Goal: Check status: Check status

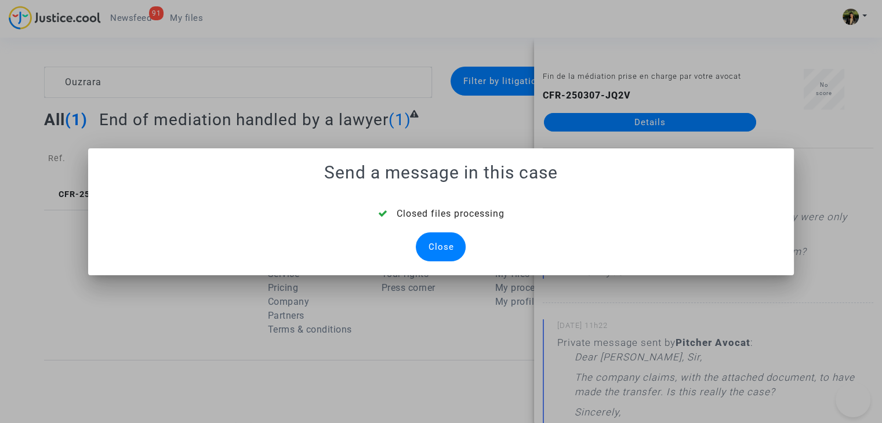
click at [83, 57] on div at bounding box center [441, 211] width 882 height 423
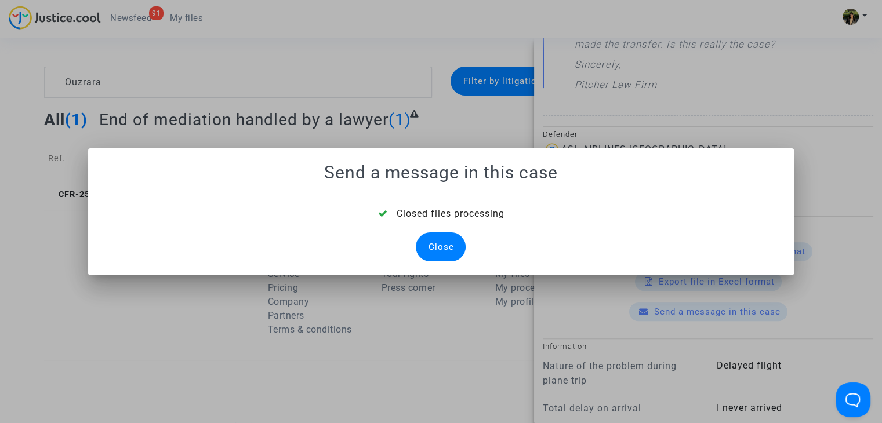
click at [441, 244] on div "Close" at bounding box center [441, 247] width 50 height 29
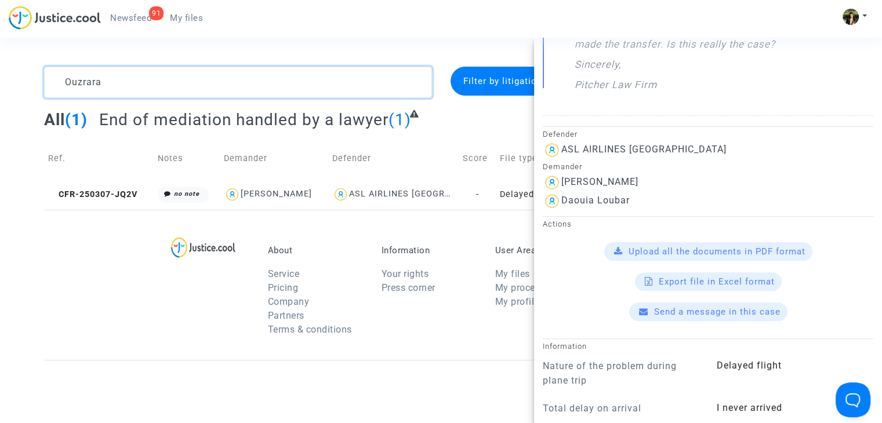
click at [157, 78] on textarea at bounding box center [238, 82] width 388 height 31
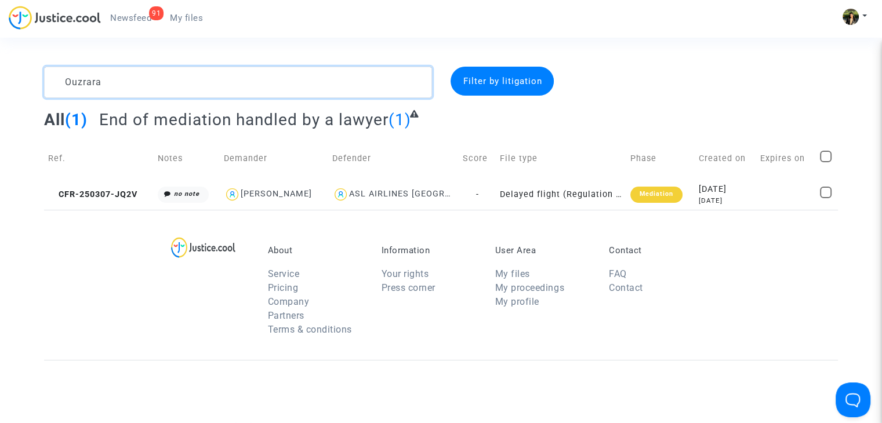
scroll to position [0, 0]
click at [157, 78] on textarea at bounding box center [238, 82] width 388 height 31
paste textarea "Mlayah"
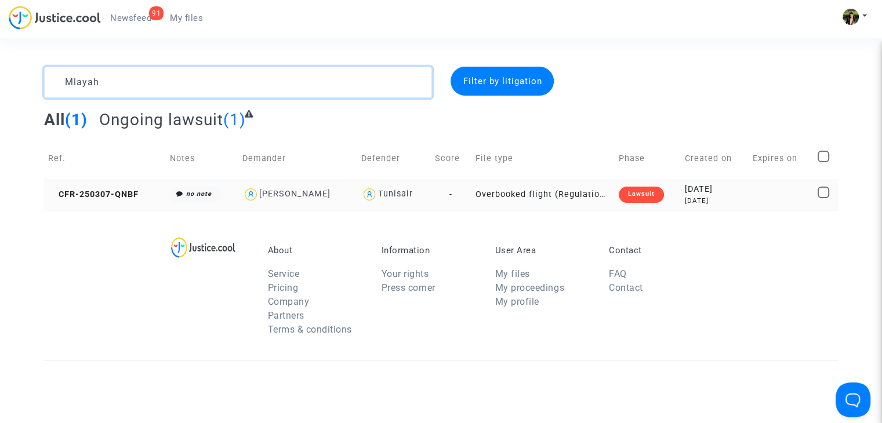
type textarea "Mlayah"
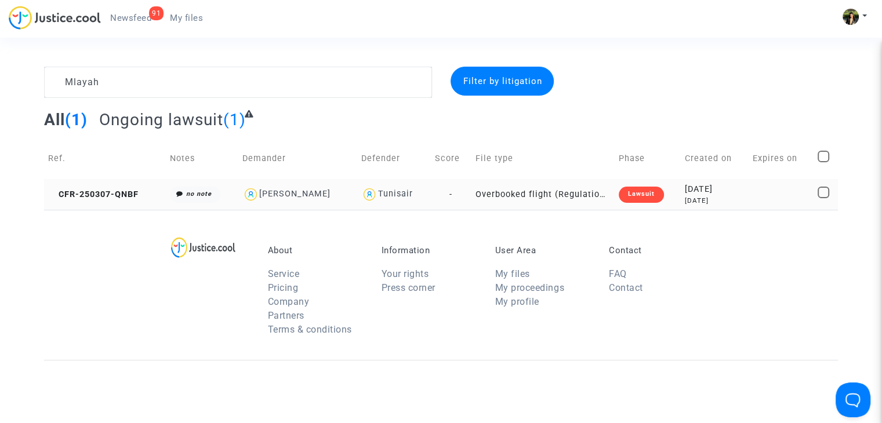
click at [575, 195] on td "Overbooked flight (Regulation EC 261/2004)" at bounding box center [543, 194] width 143 height 31
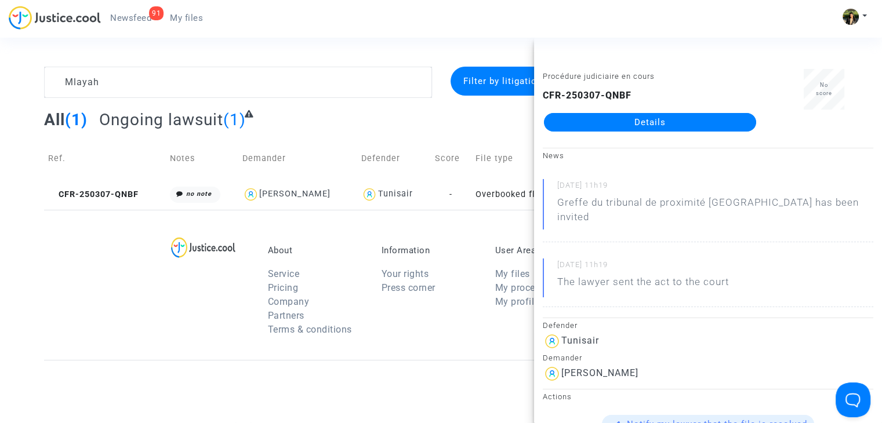
click at [672, 126] on link "Details" at bounding box center [650, 122] width 212 height 19
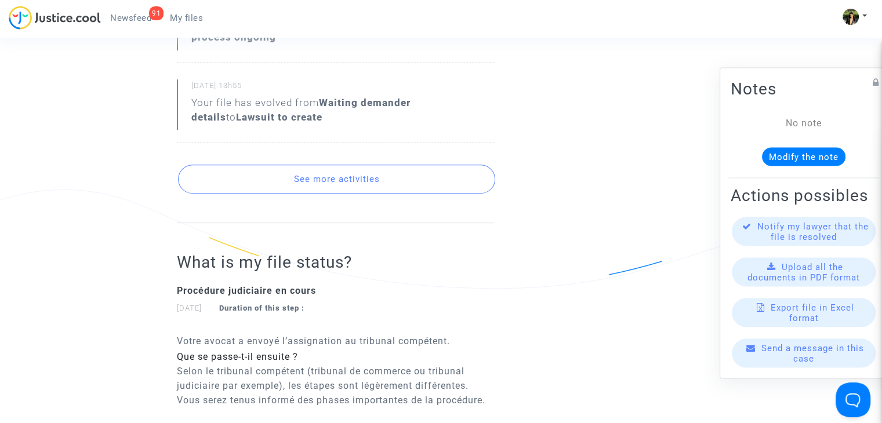
scroll to position [580, 0]
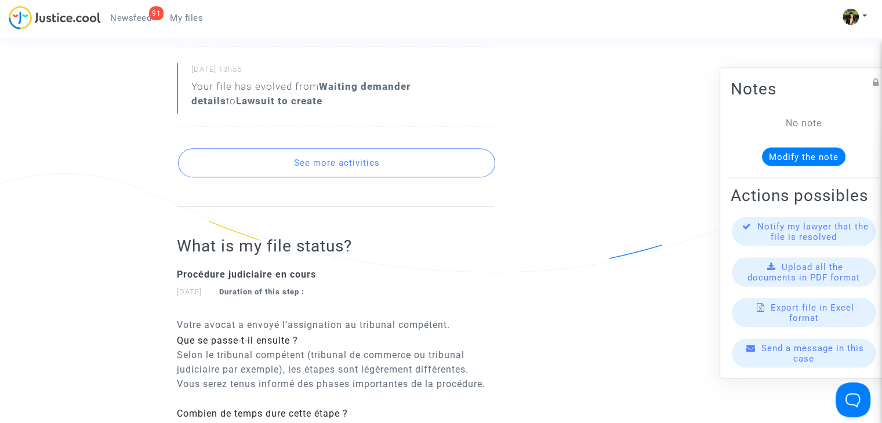
click at [405, 161] on button "See more activities" at bounding box center [336, 162] width 317 height 29
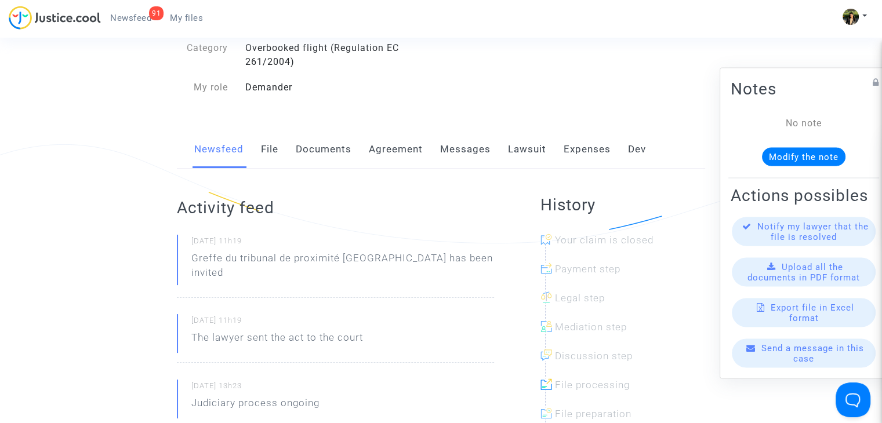
scroll to position [0, 0]
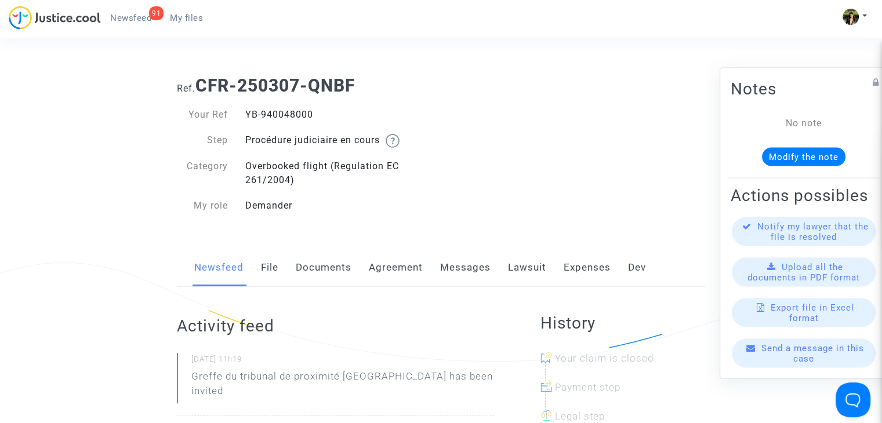
click at [420, 265] on link "Agreement" at bounding box center [396, 268] width 54 height 38
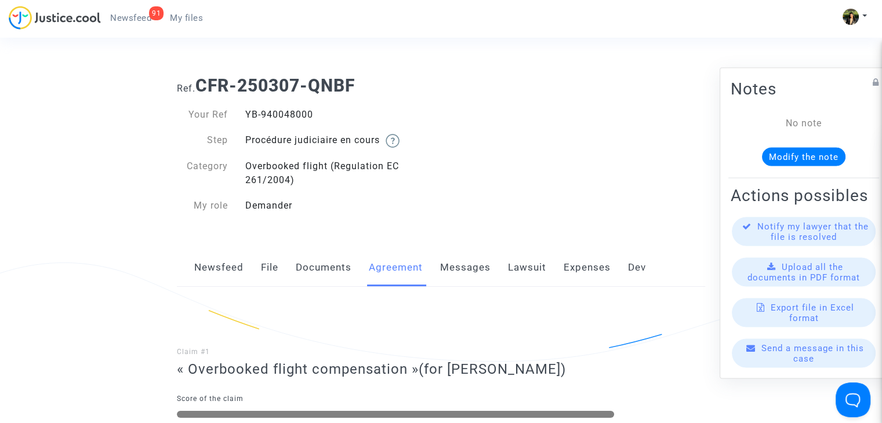
click at [450, 265] on link "Messages" at bounding box center [465, 268] width 50 height 38
